Goal: Find specific page/section: Find specific page/section

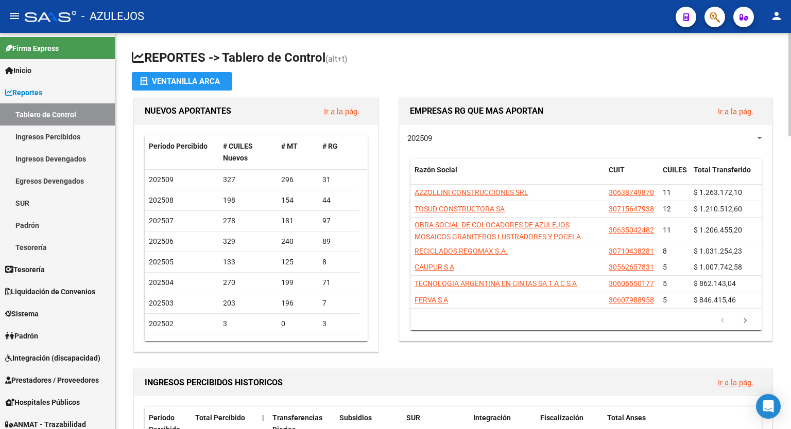
click at [787, 27] on div "menu - AZULEJOS person Firma Express Inicio Calendario SSS Instructivos Contact…" at bounding box center [395, 214] width 791 height 429
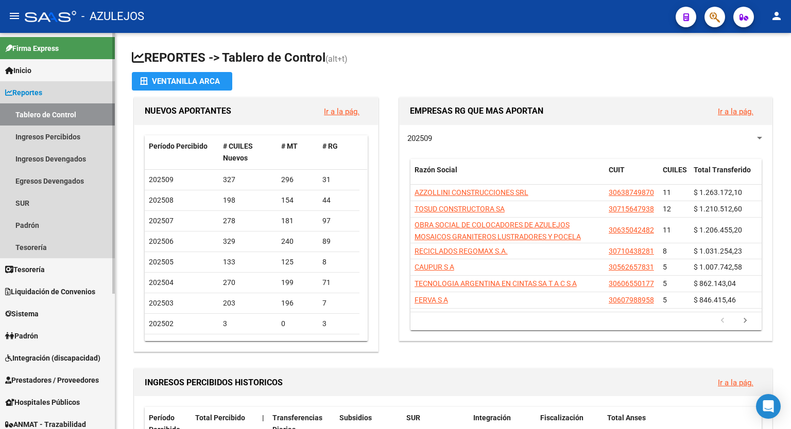
click at [47, 94] on link "Reportes" at bounding box center [57, 92] width 115 height 22
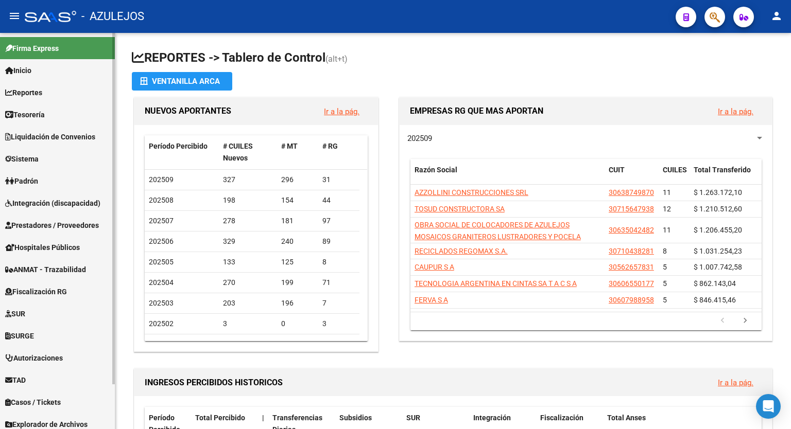
click at [53, 95] on link "Reportes" at bounding box center [57, 92] width 115 height 22
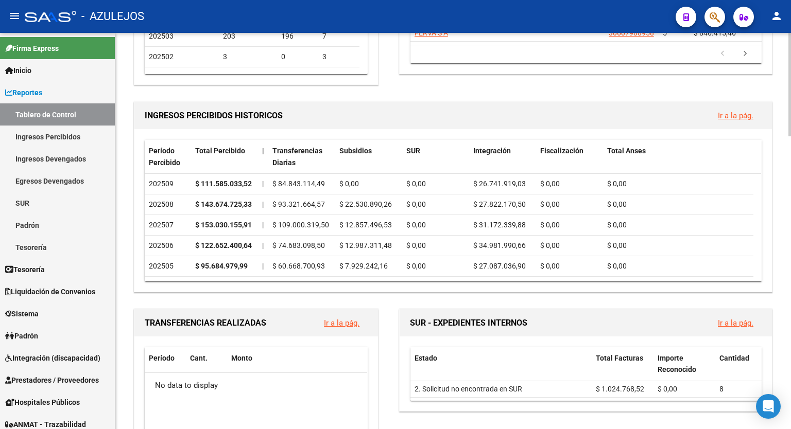
scroll to position [289, 0]
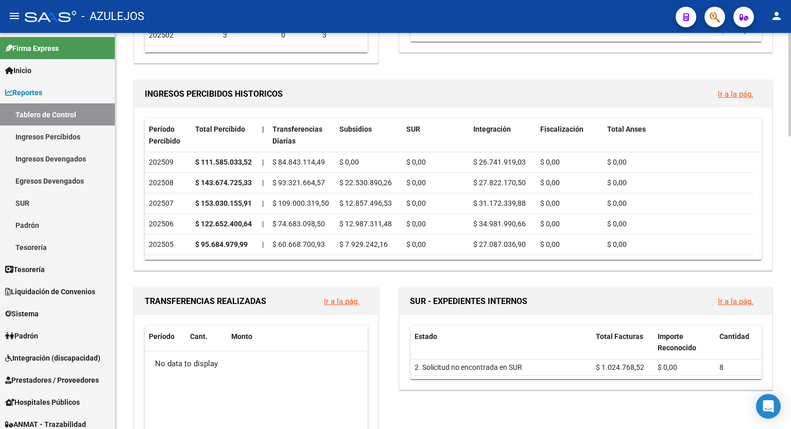
click at [742, 96] on link "Ir a la pág." at bounding box center [736, 94] width 36 height 9
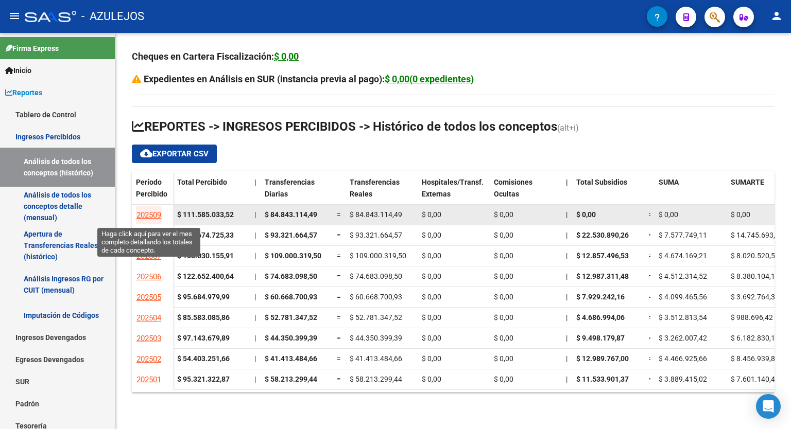
click at [146, 215] on span "202509" at bounding box center [148, 215] width 25 height 9
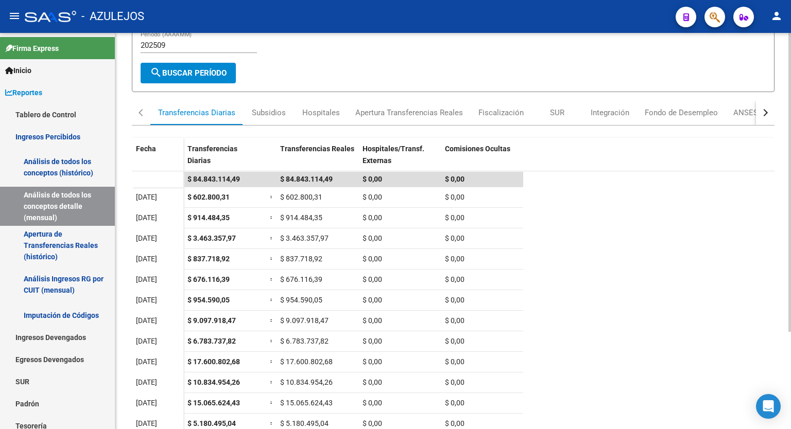
scroll to position [129, 0]
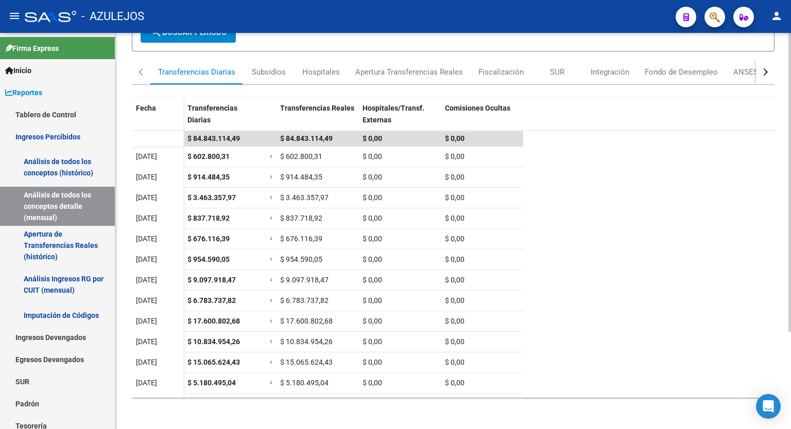
click at [790, 351] on div at bounding box center [789, 278] width 3 height 299
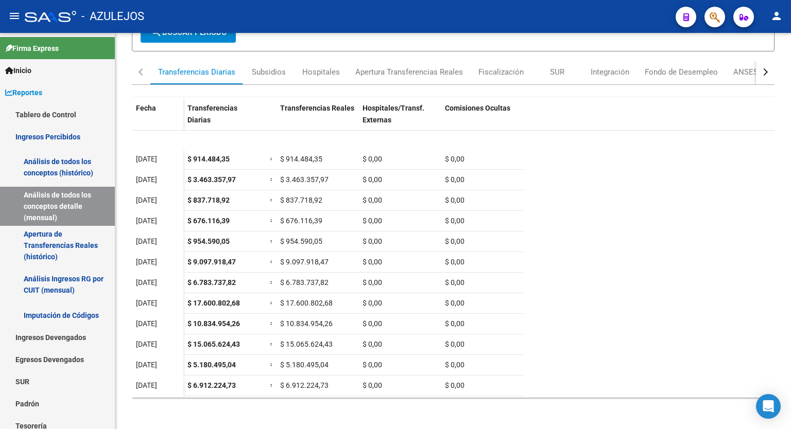
scroll to position [58, 0]
